Goal: Find specific page/section: Find specific page/section

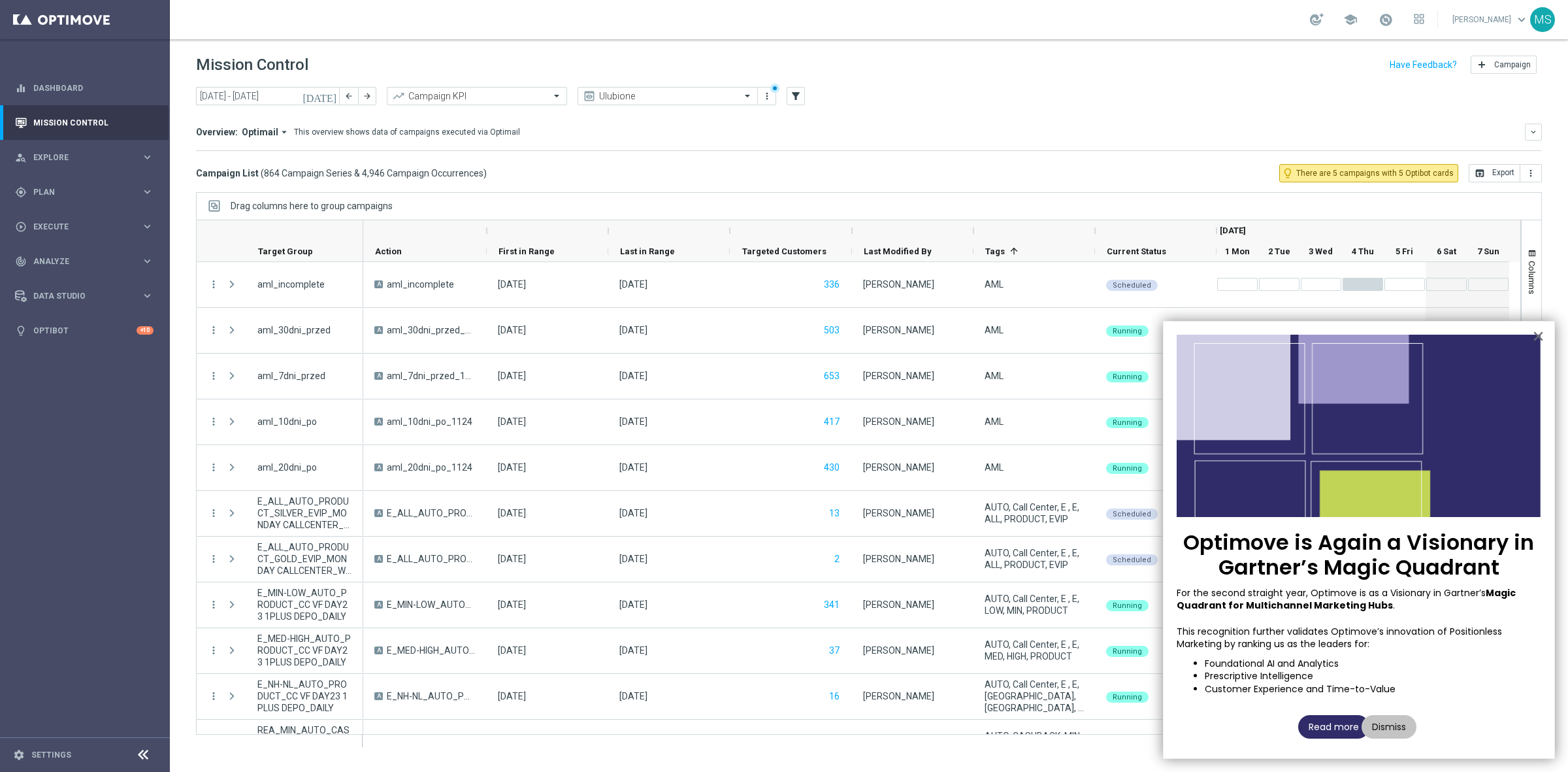
click at [1324, 727] on button "Read more" at bounding box center [1333, 726] width 71 height 23
click at [66, 194] on span "Plan" at bounding box center [87, 192] width 108 height 8
click at [64, 261] on span "Templates" at bounding box center [81, 258] width 93 height 8
click at [68, 281] on link "Optimail" at bounding box center [88, 278] width 95 height 11
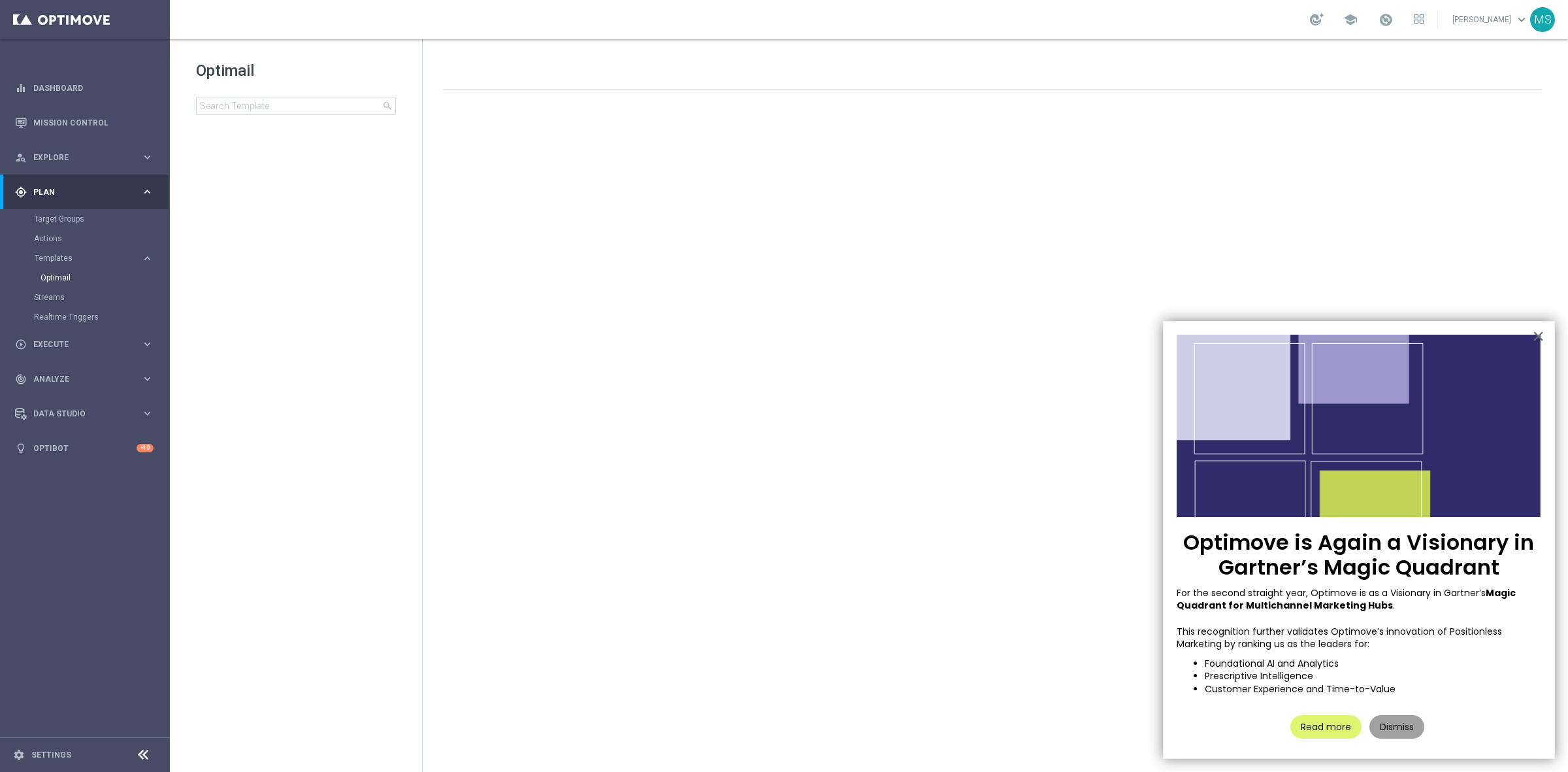
click at [1399, 734] on button "Dismiss" at bounding box center [1397, 726] width 55 height 23
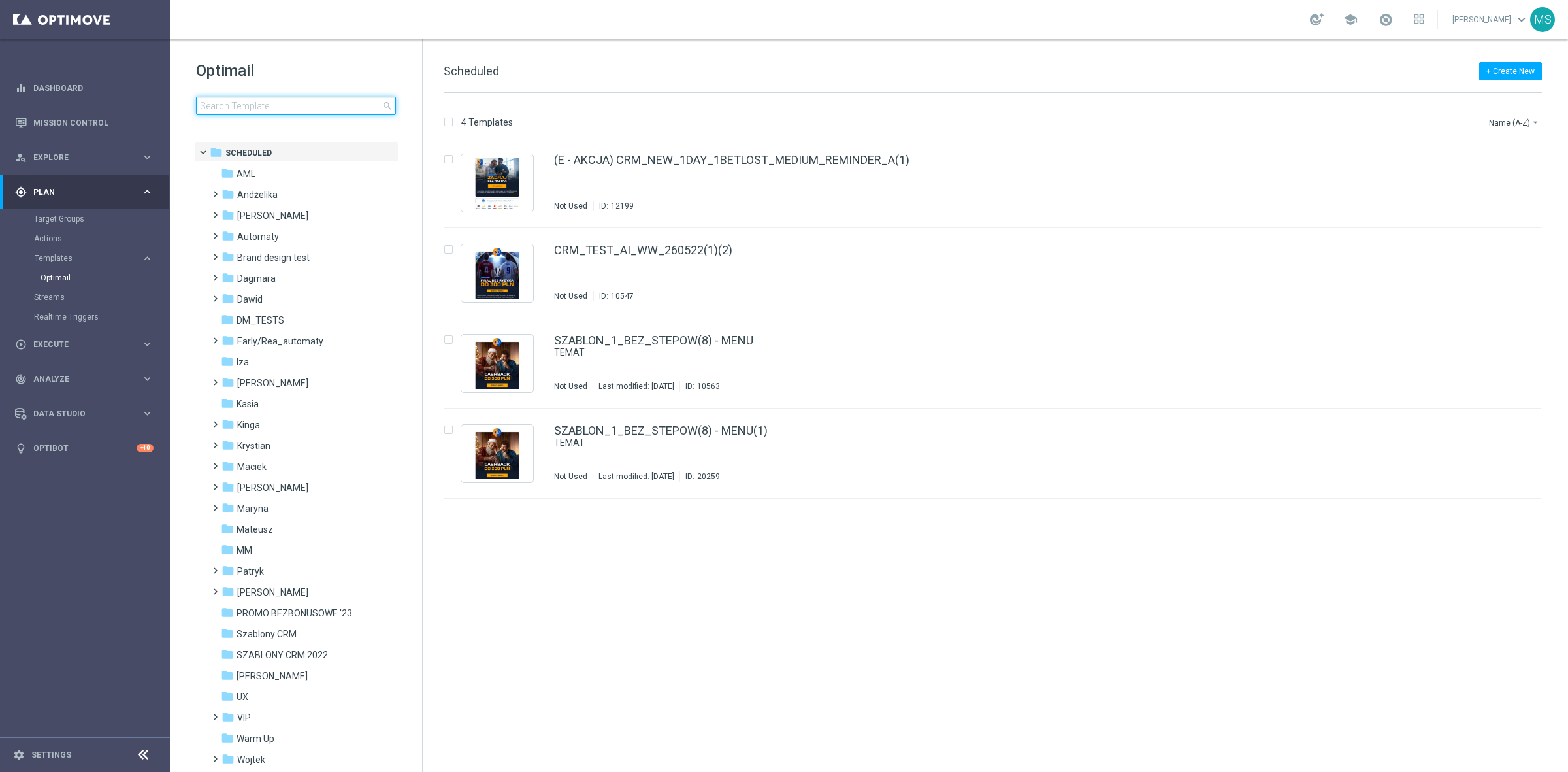
click at [263, 105] on input at bounding box center [296, 106] width 200 height 19
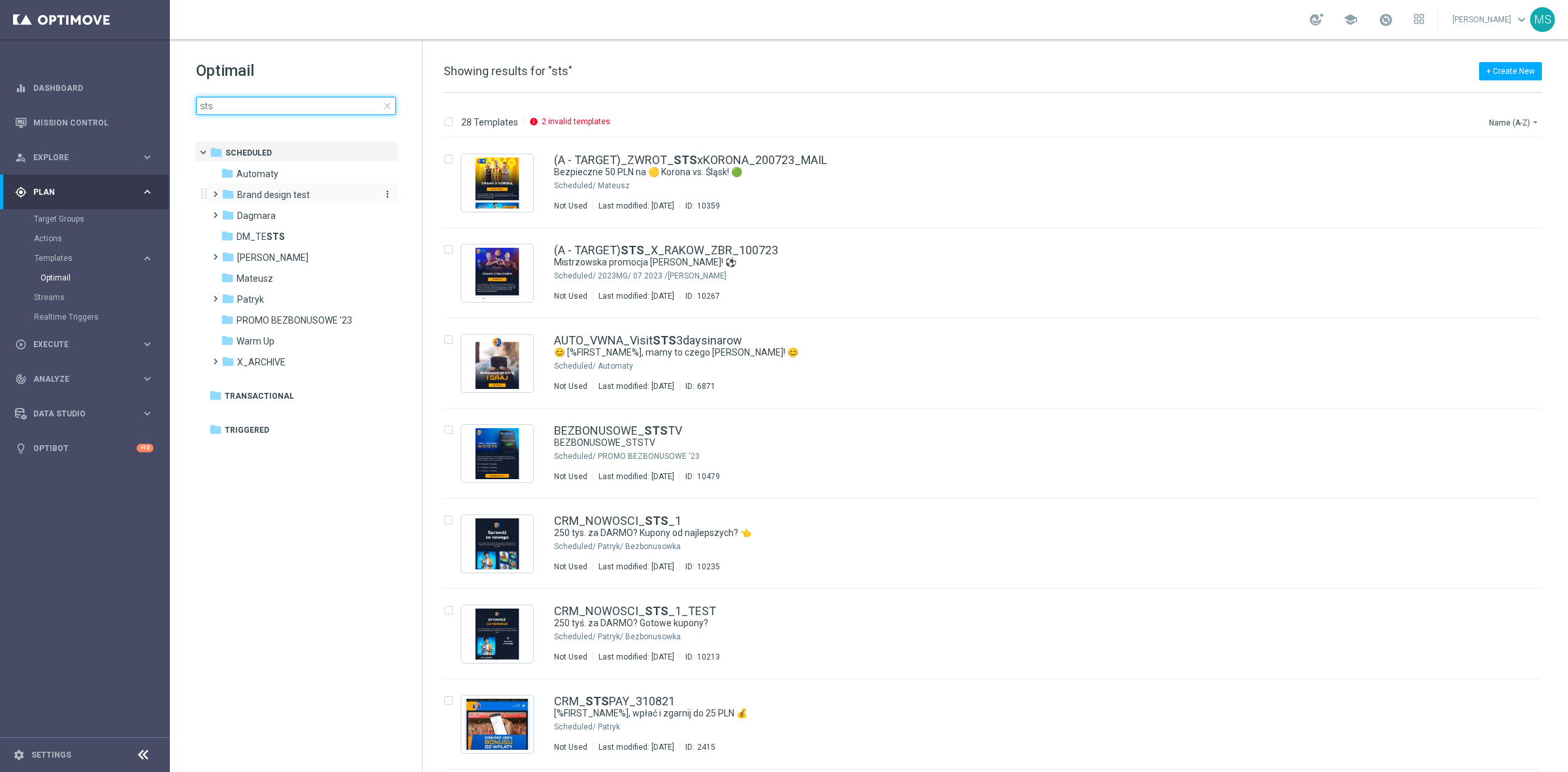
type input "sts"
click at [304, 191] on span "Brand design test" at bounding box center [273, 195] width 72 height 12
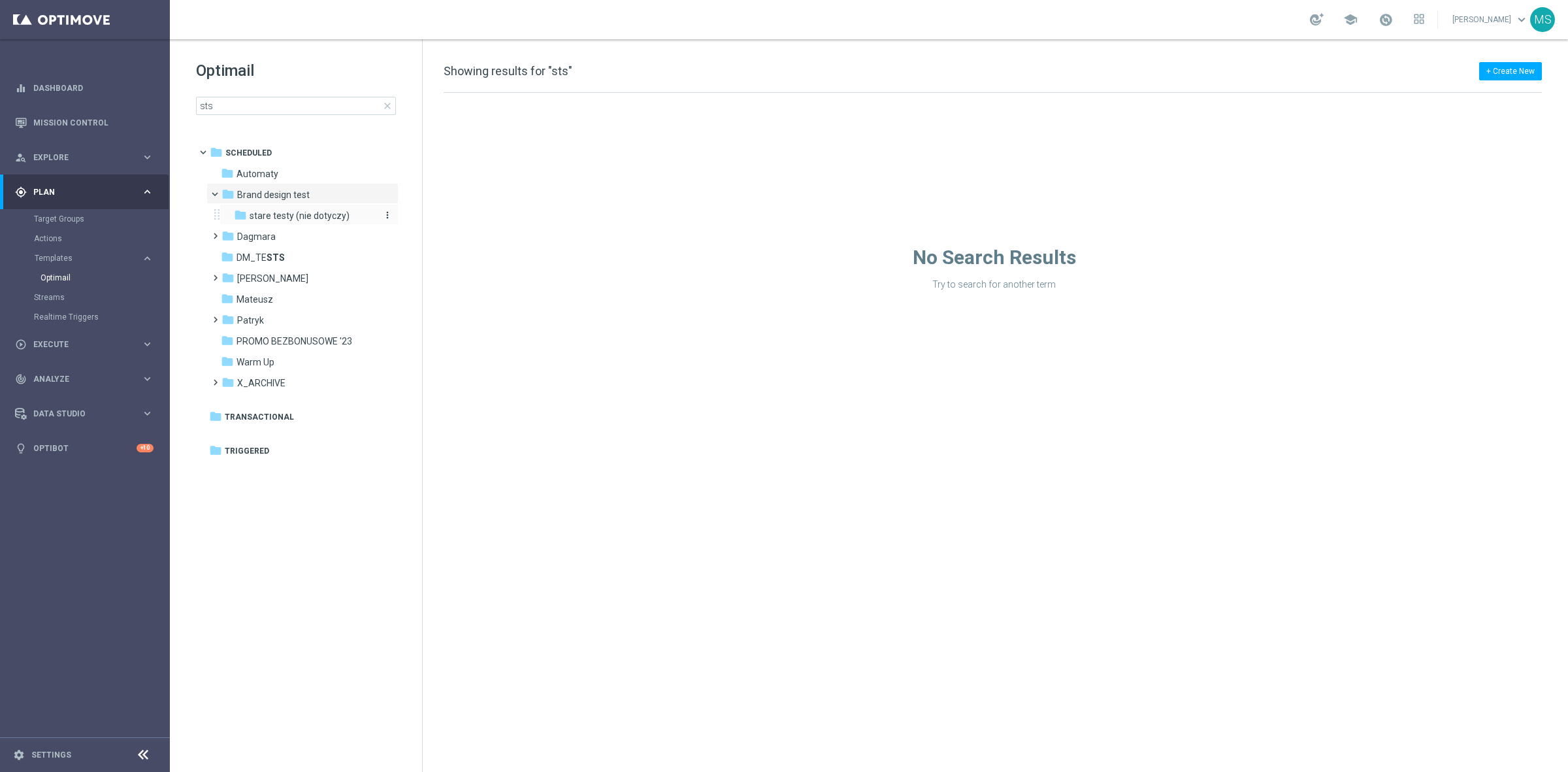
click at [305, 214] on span "stare testy (nie dotyczy)" at bounding box center [299, 216] width 100 height 12
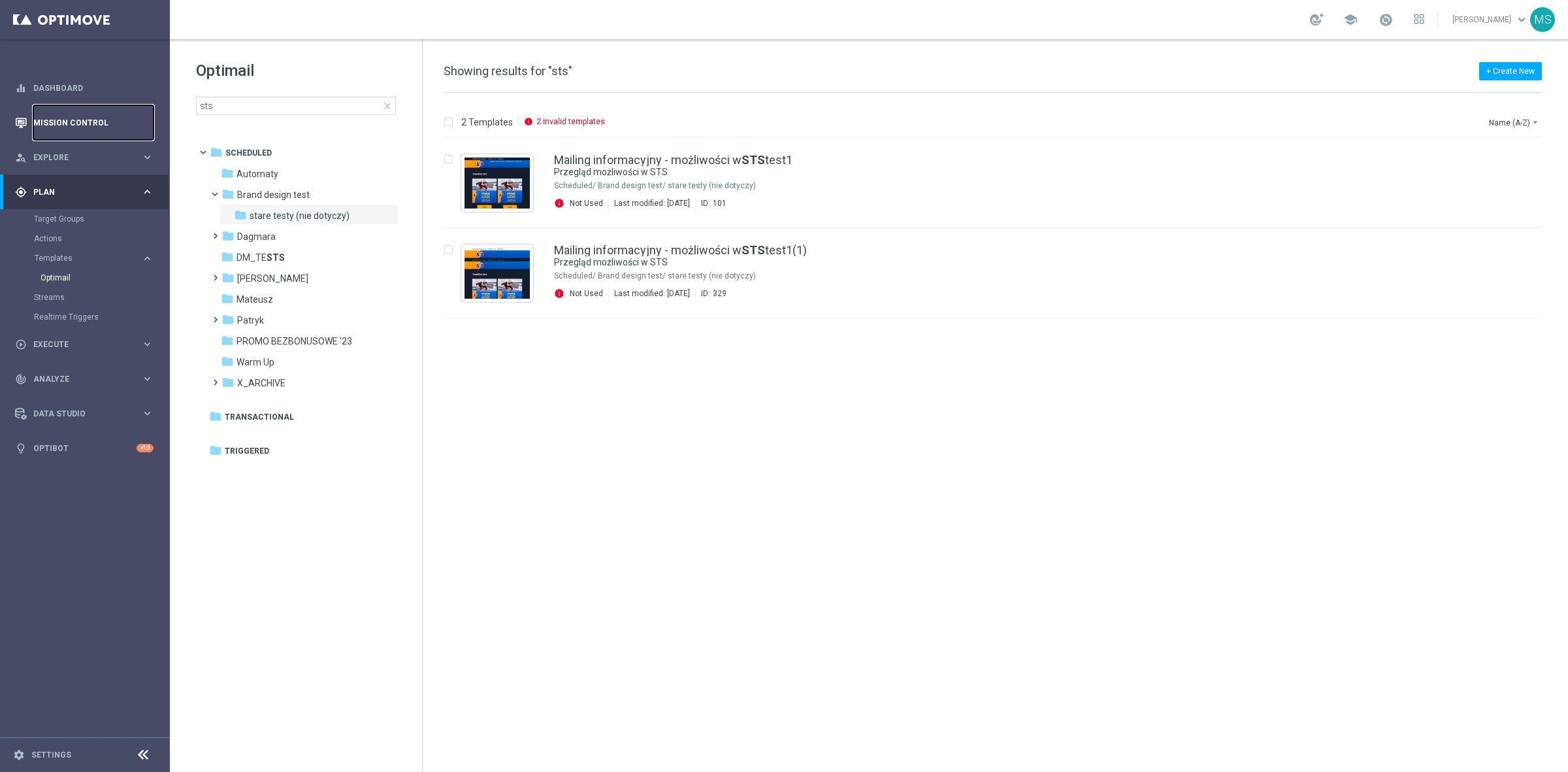
click at [79, 121] on link "Mission Control" at bounding box center [93, 123] width 120 height 34
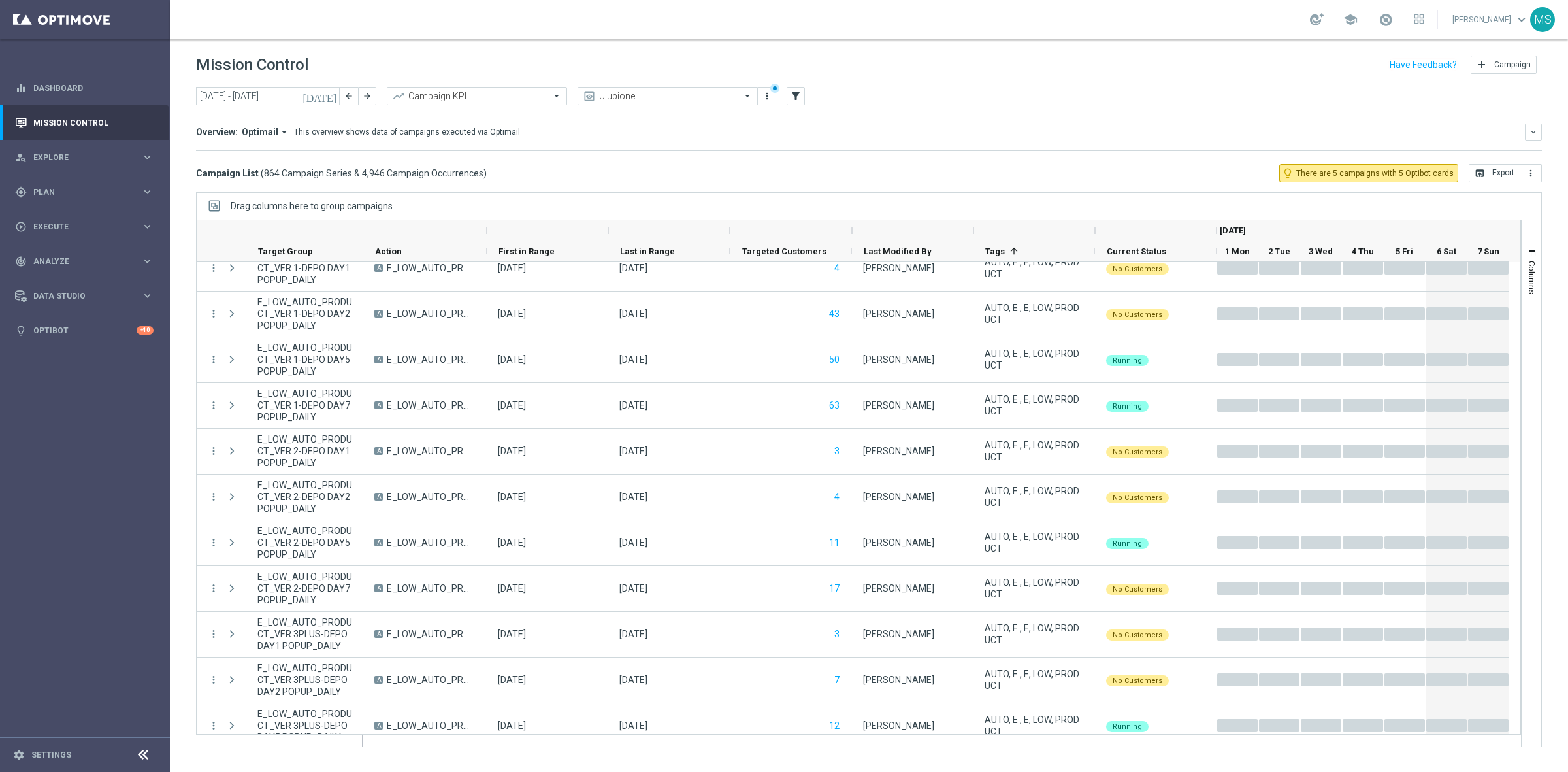
scroll to position [6536, 0]
